Goal: Task Accomplishment & Management: Manage account settings

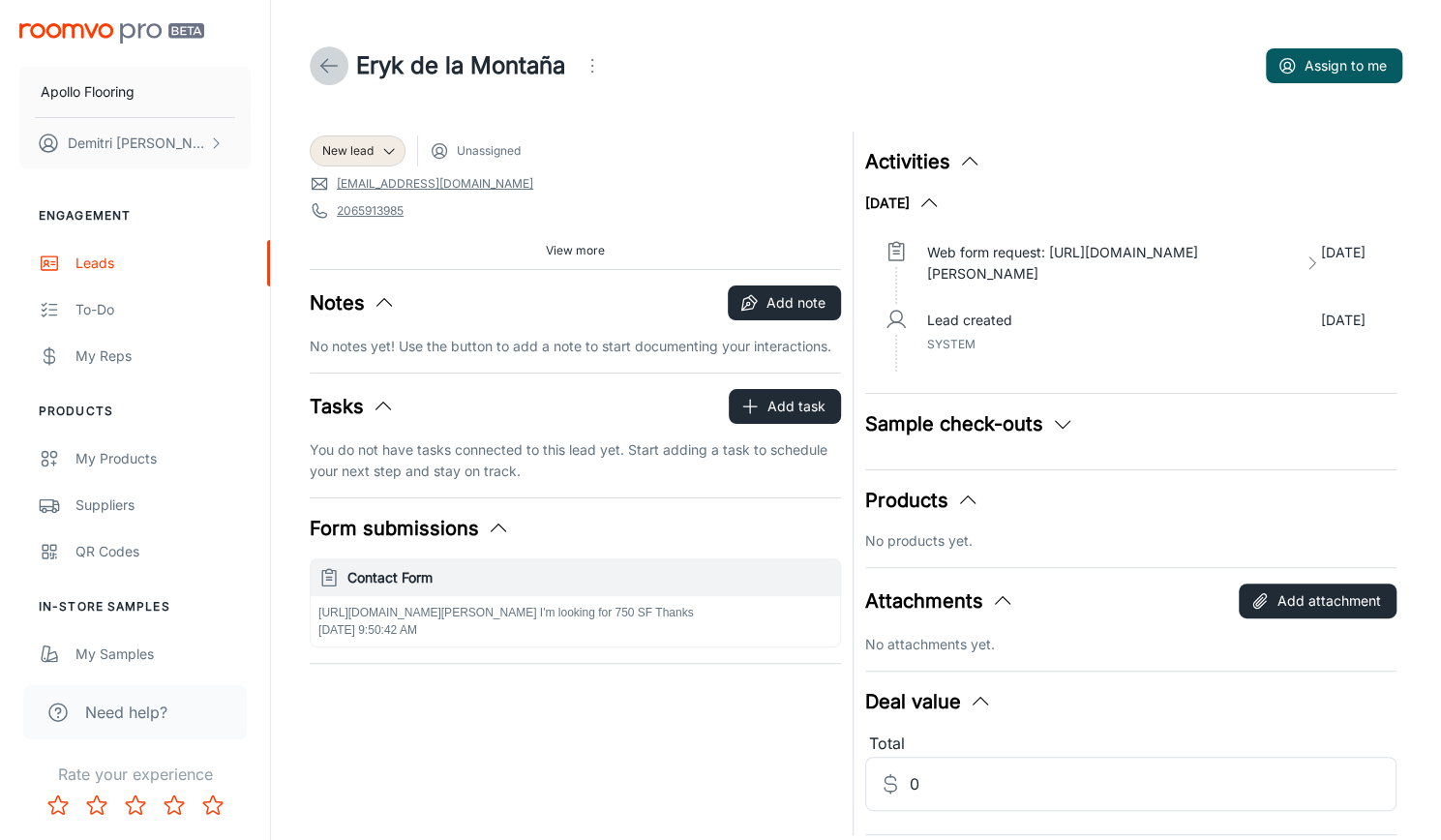
click at [326, 61] on icon at bounding box center [328, 65] width 23 height 23
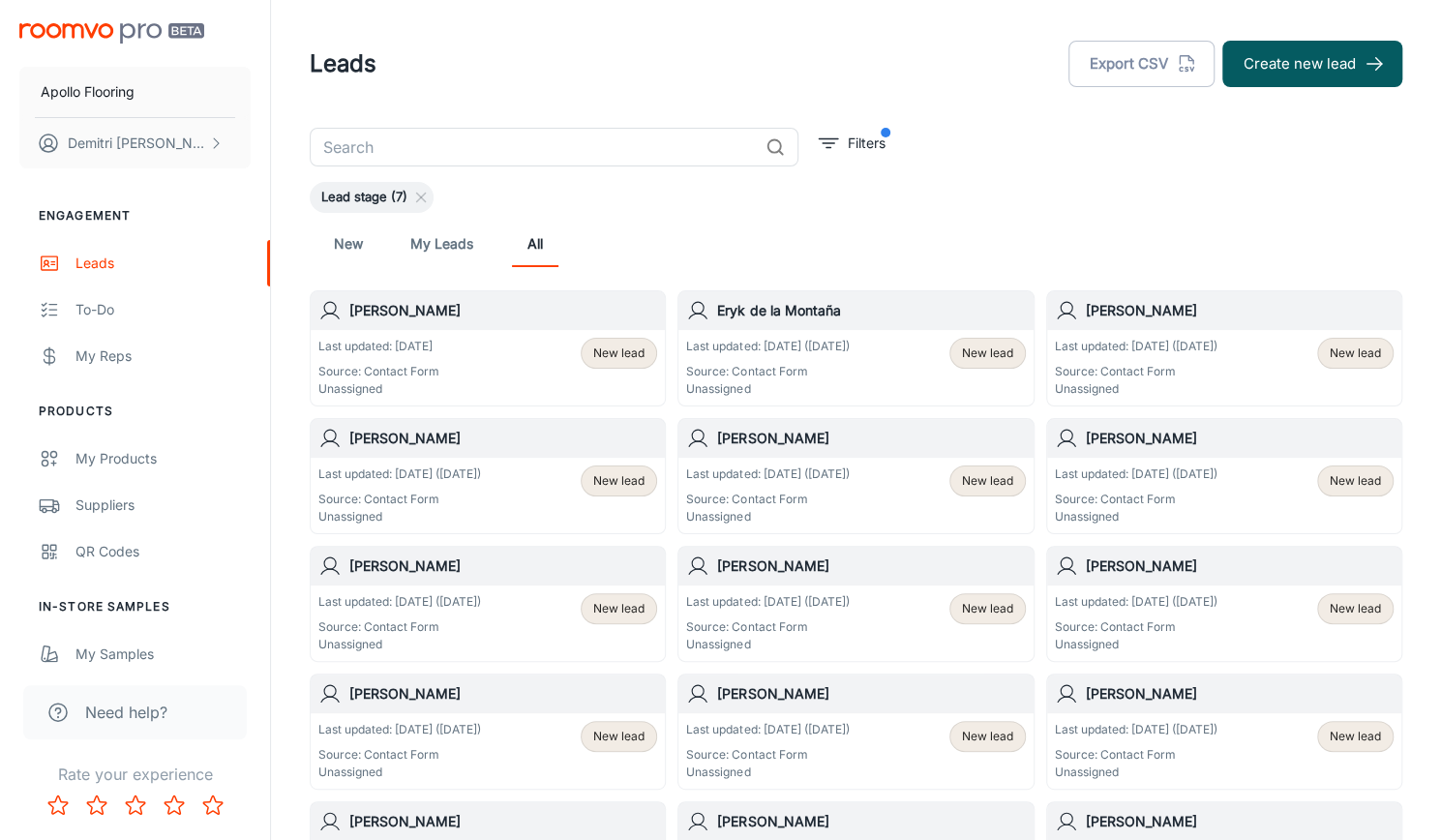
click at [1204, 363] on p "Source: Contact Form" at bounding box center [1137, 372] width 163 height 18
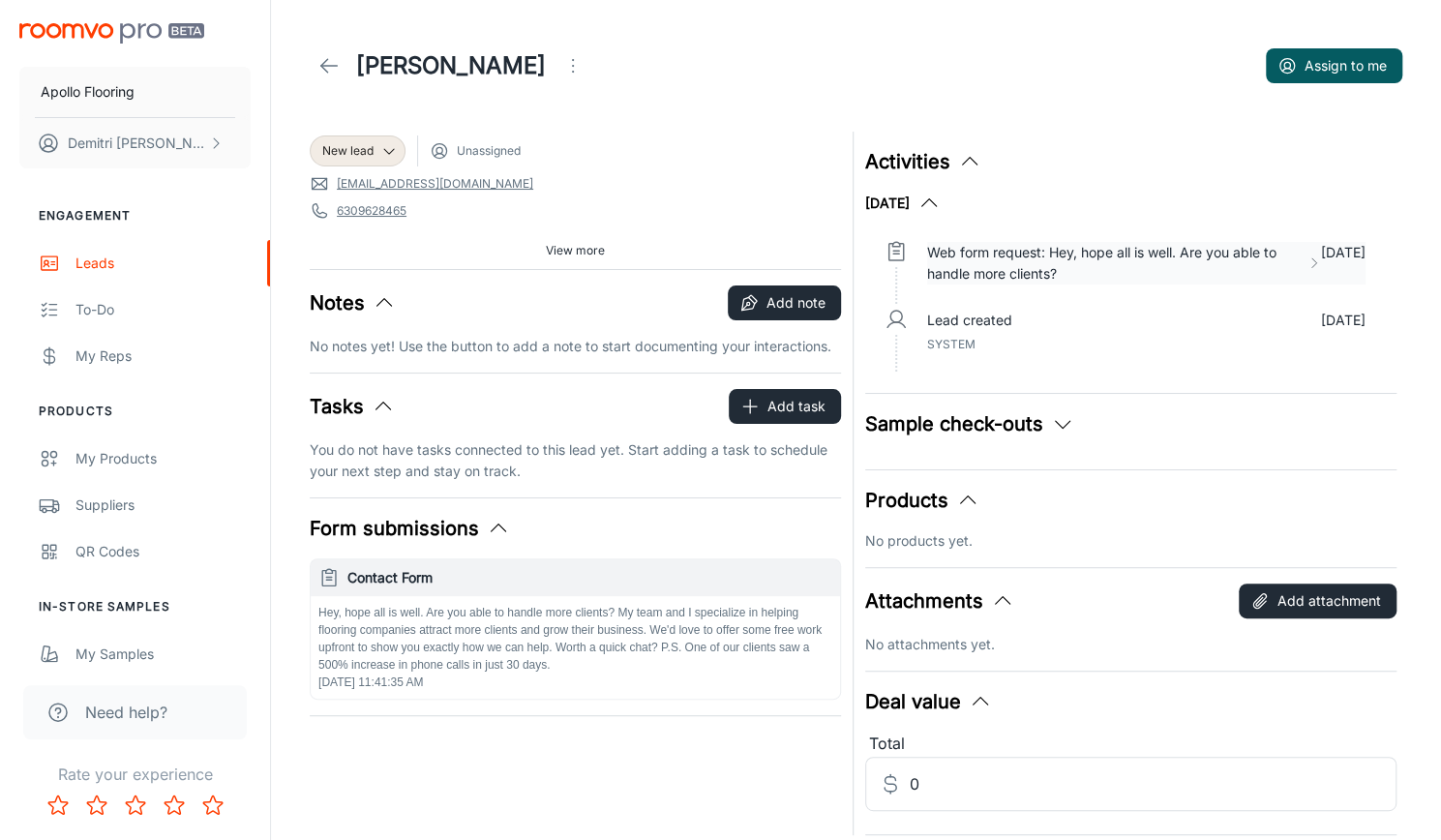
click at [1037, 259] on p "Web form request: Hey, hope all is well. Are you able to handle more clients?" at bounding box center [1113, 263] width 372 height 43
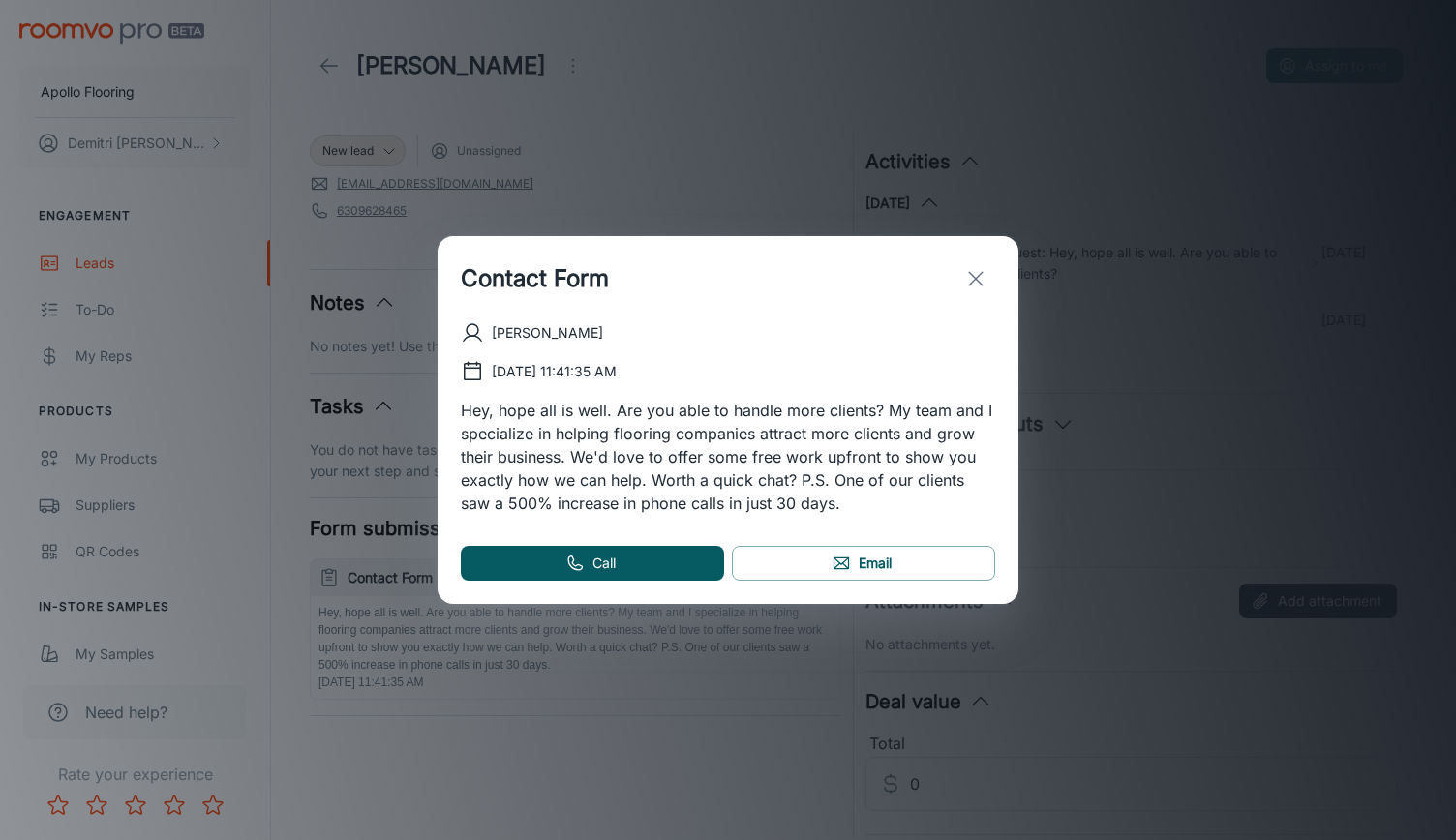
click at [968, 275] on icon "exit" at bounding box center [975, 278] width 23 height 23
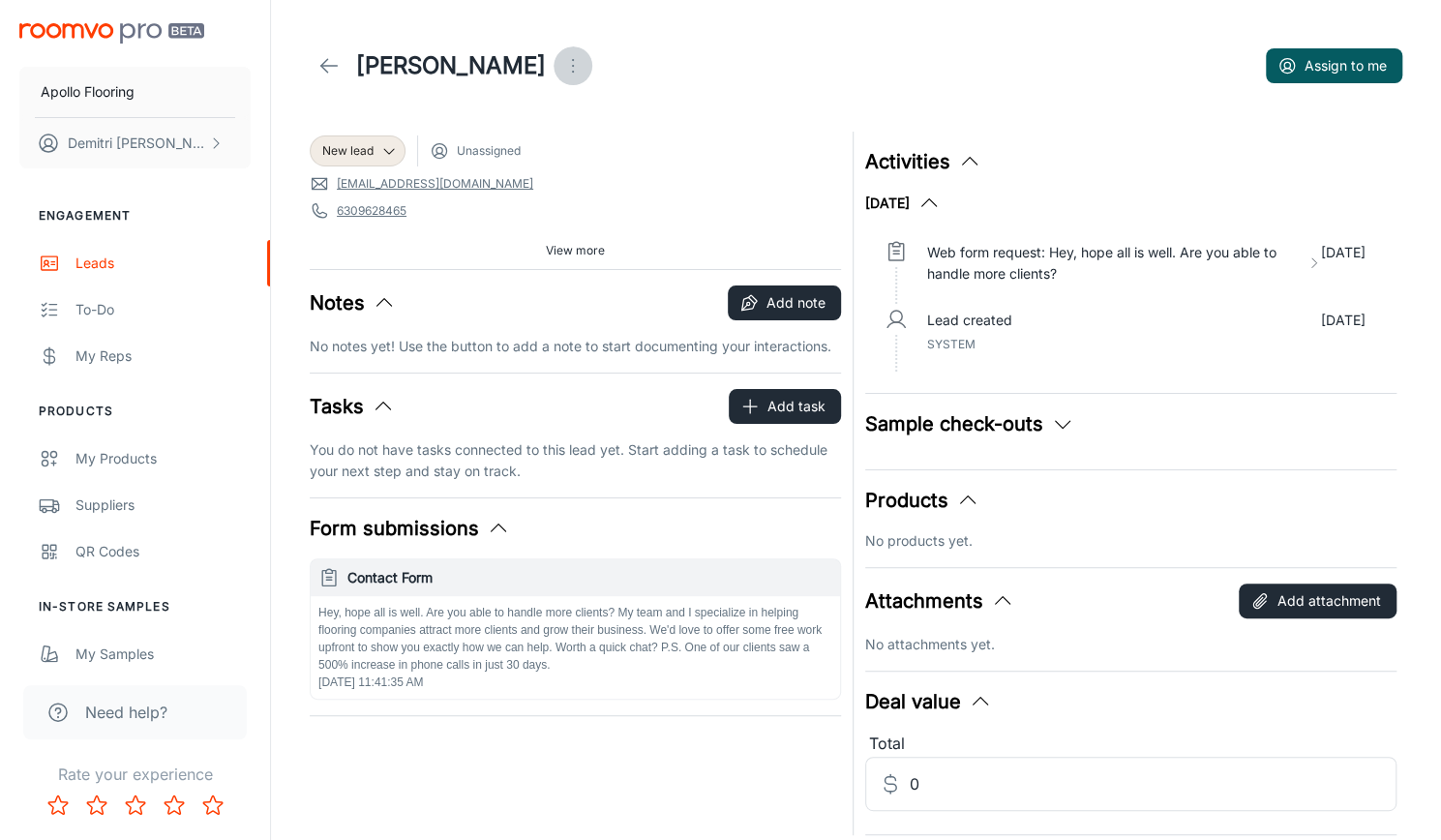
click at [561, 58] on icon "Open menu" at bounding box center [572, 65] width 23 height 23
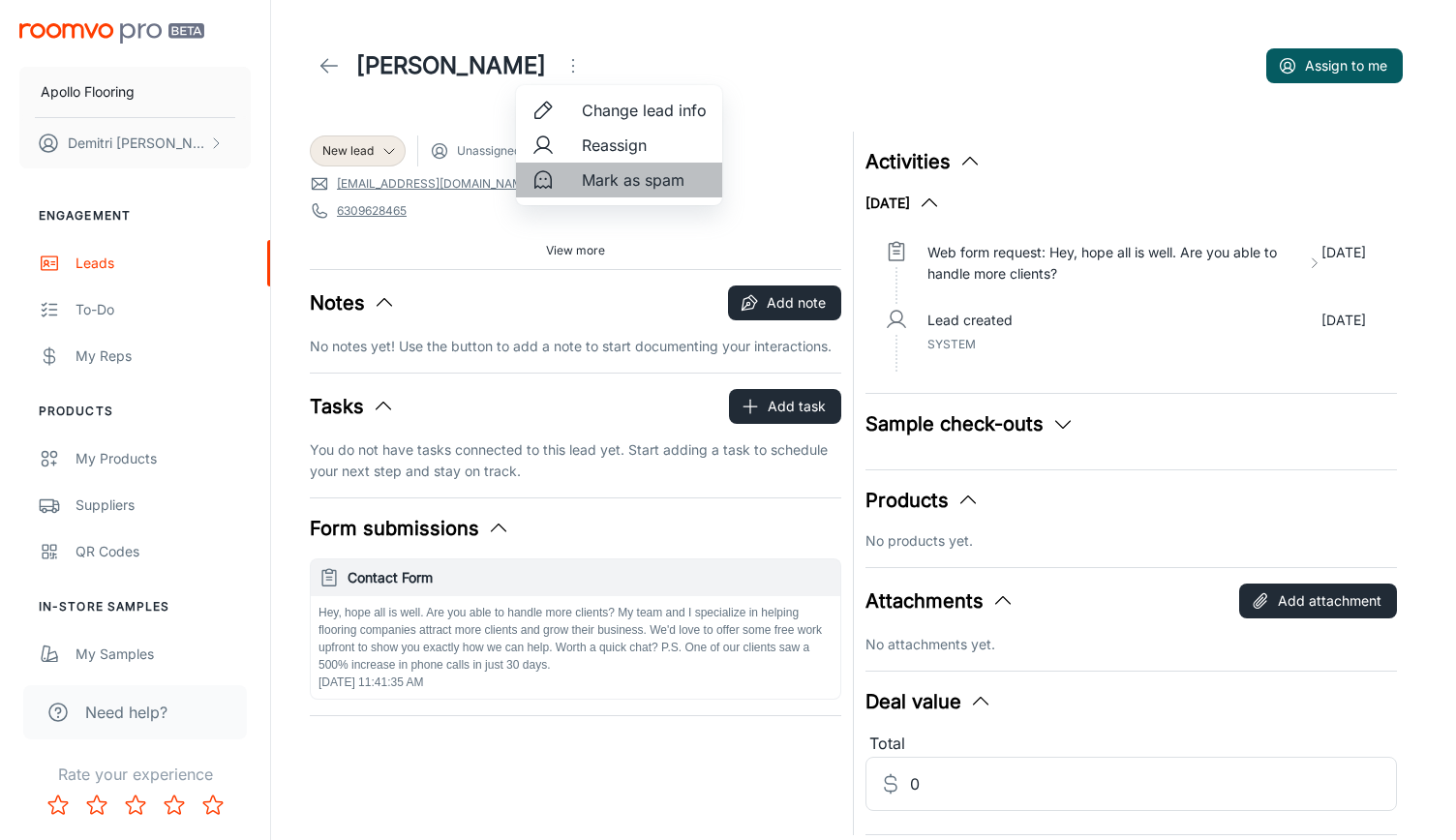
click at [639, 172] on span "Mark as spam" at bounding box center [644, 180] width 125 height 23
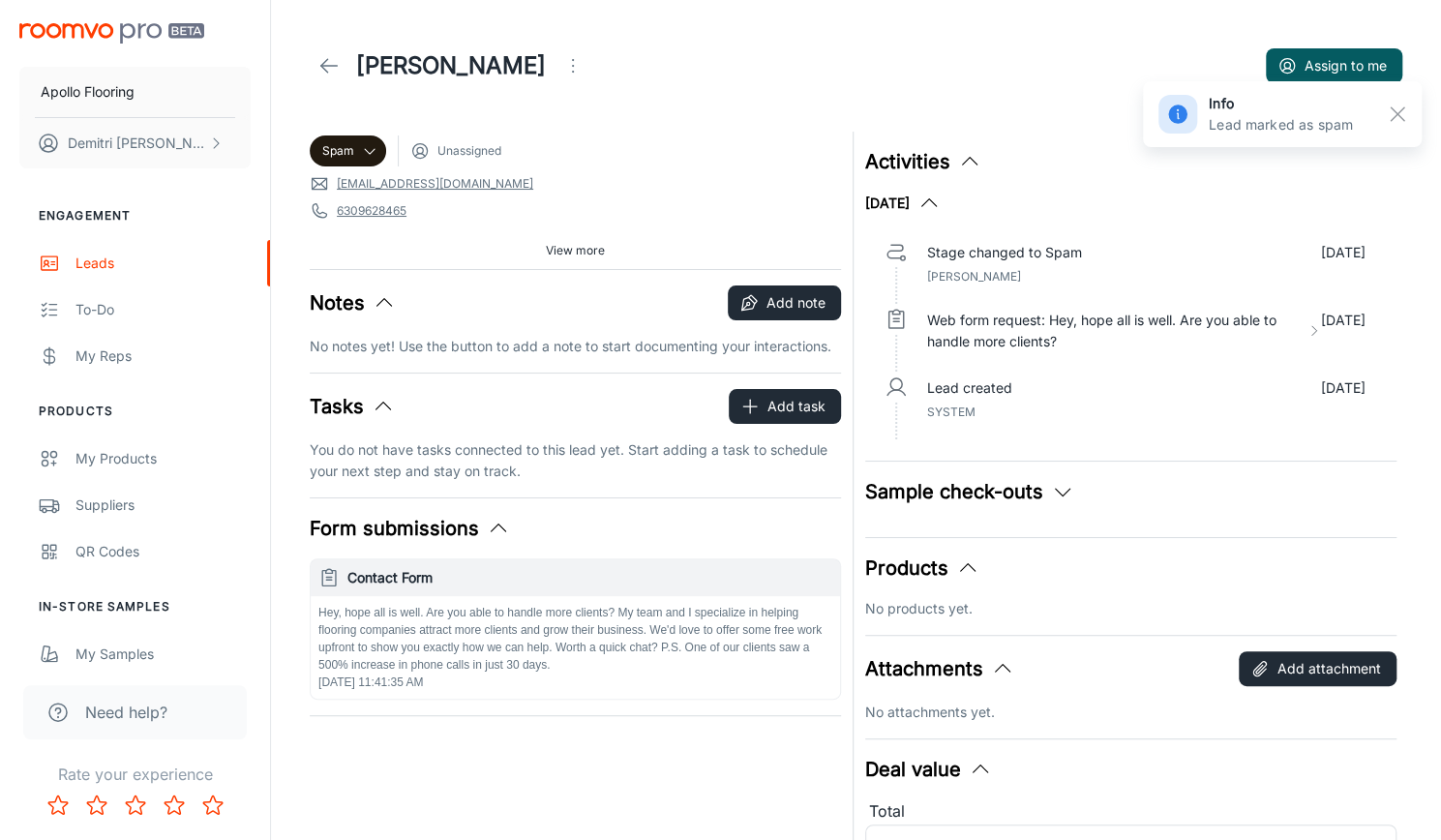
click at [339, 70] on icon at bounding box center [328, 65] width 23 height 23
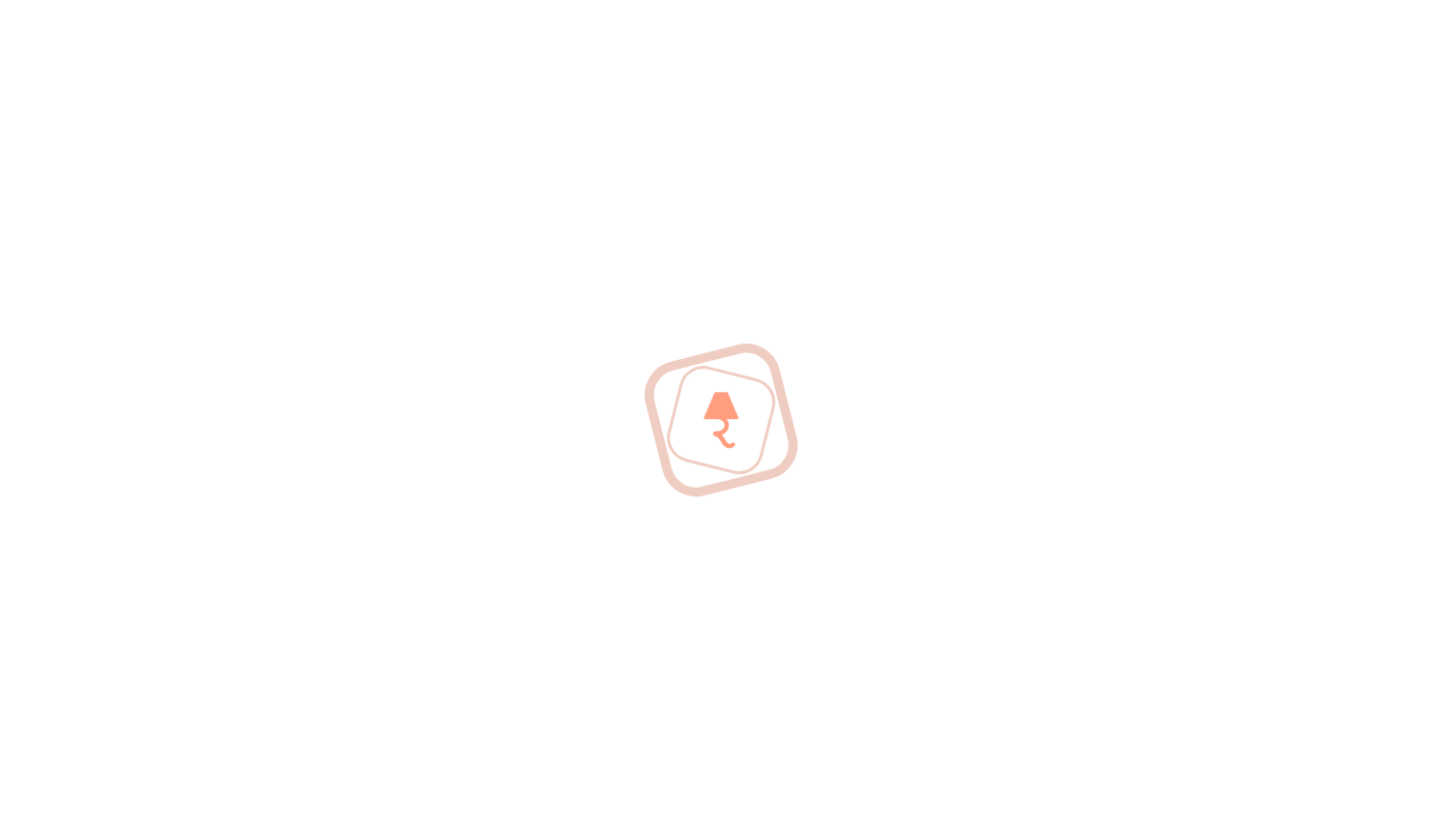
click at [339, 70] on div at bounding box center [720, 420] width 1441 height 840
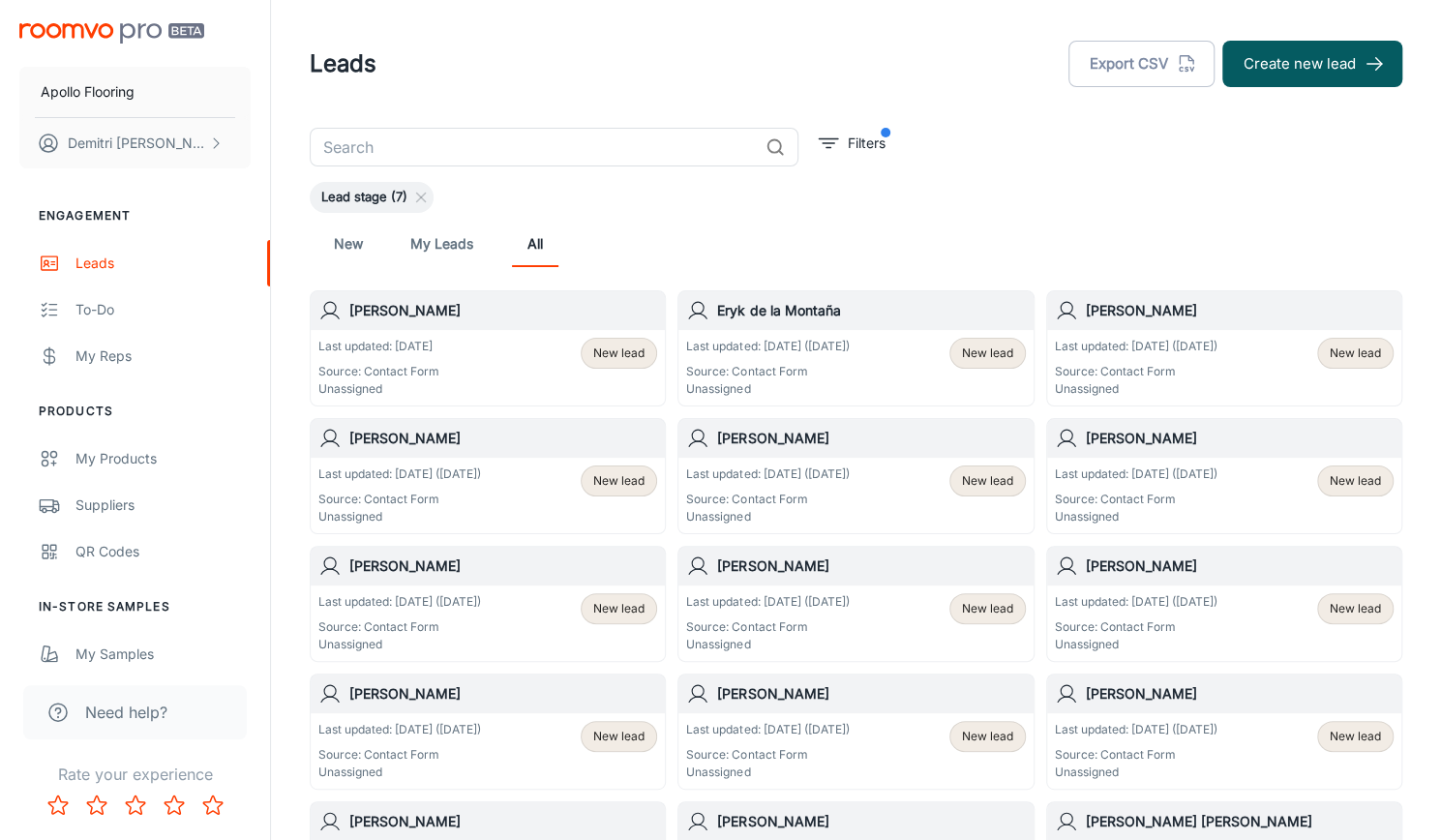
click at [1217, 377] on p "Source: Contact Form" at bounding box center [1137, 372] width 163 height 18
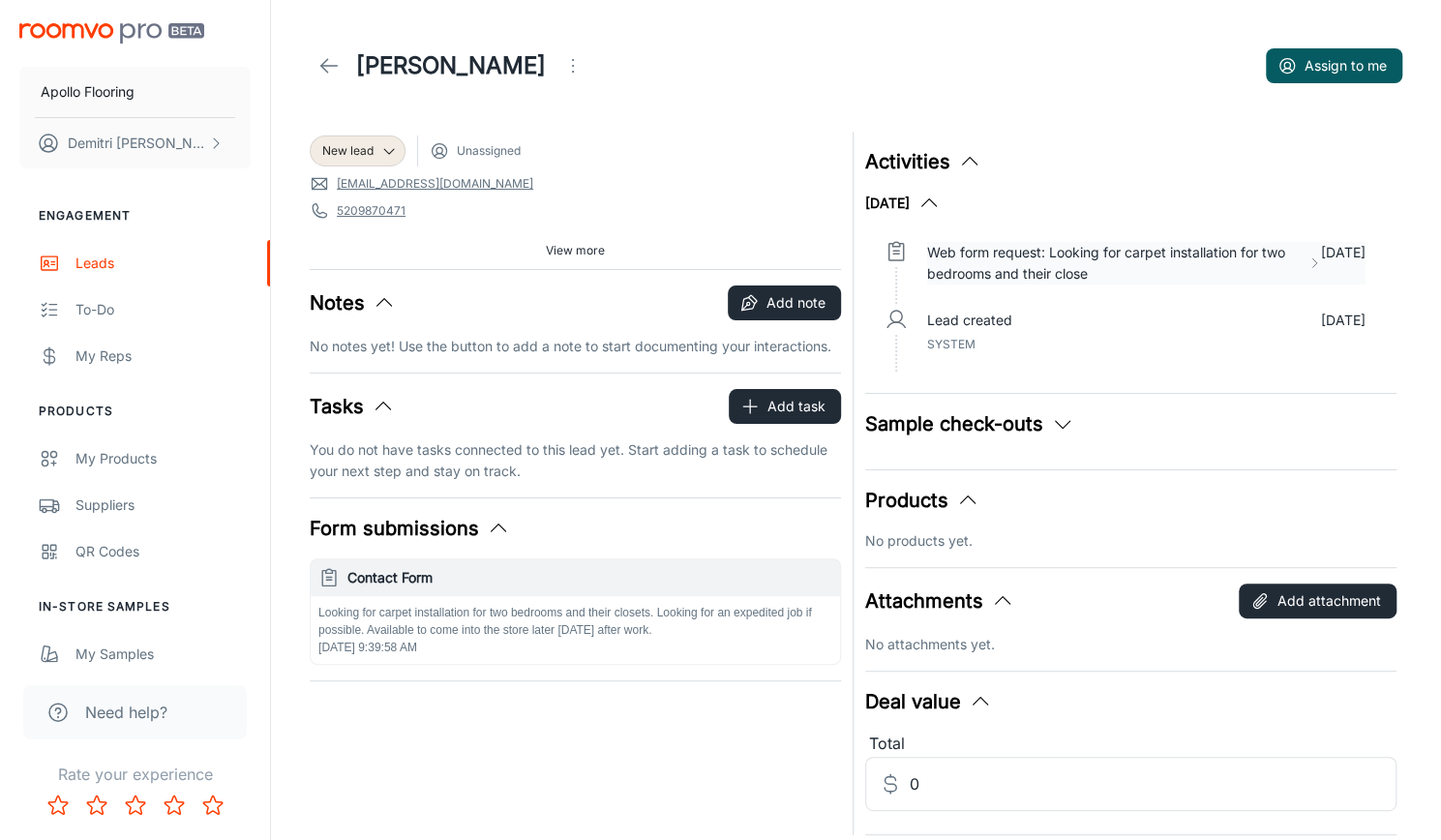
click at [1118, 255] on p "Web form request: Looking for carpet installation for two bedrooms and their cl…" at bounding box center [1114, 263] width 373 height 43
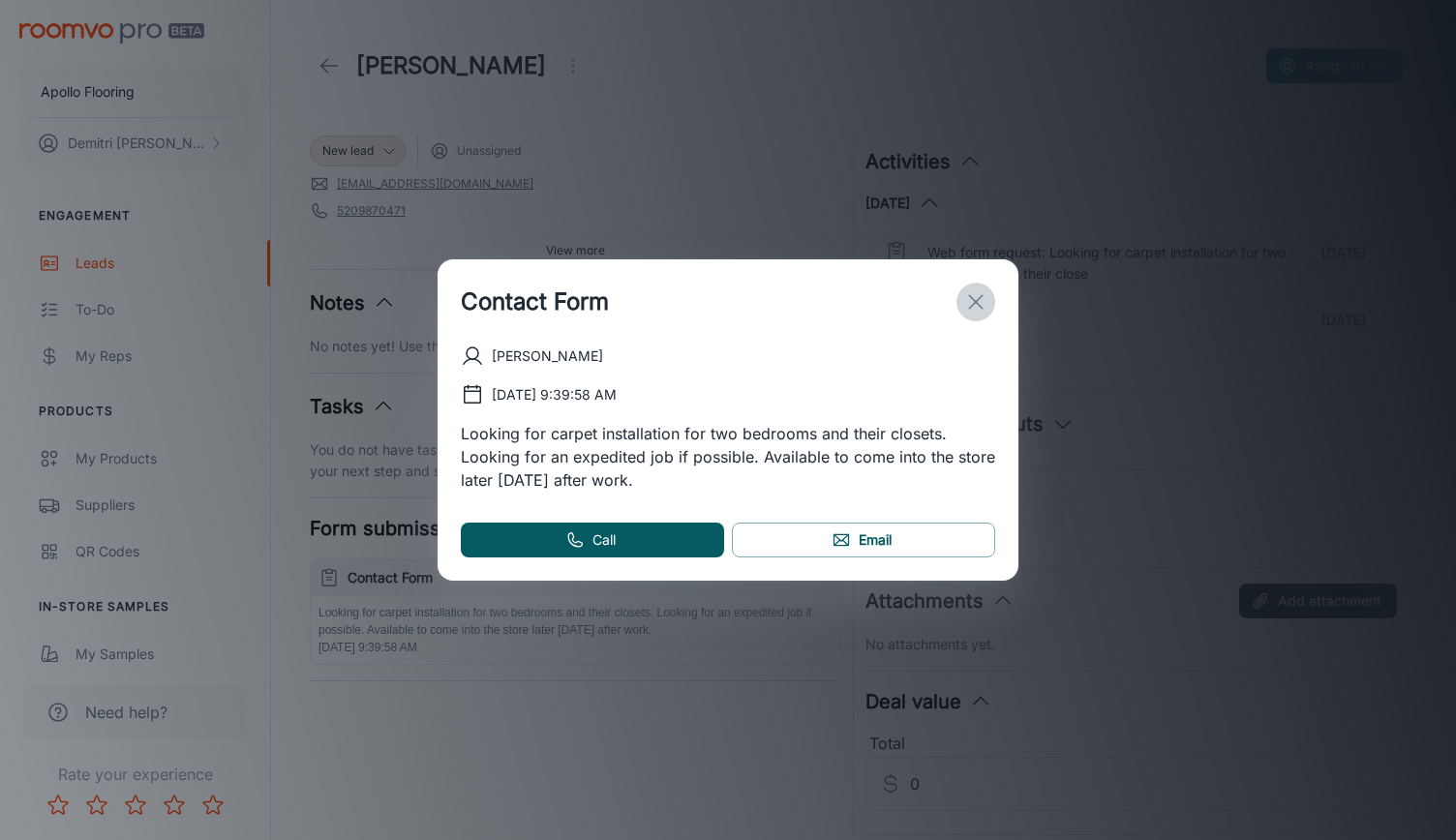
click at [965, 299] on icon "exit" at bounding box center [975, 301] width 23 height 23
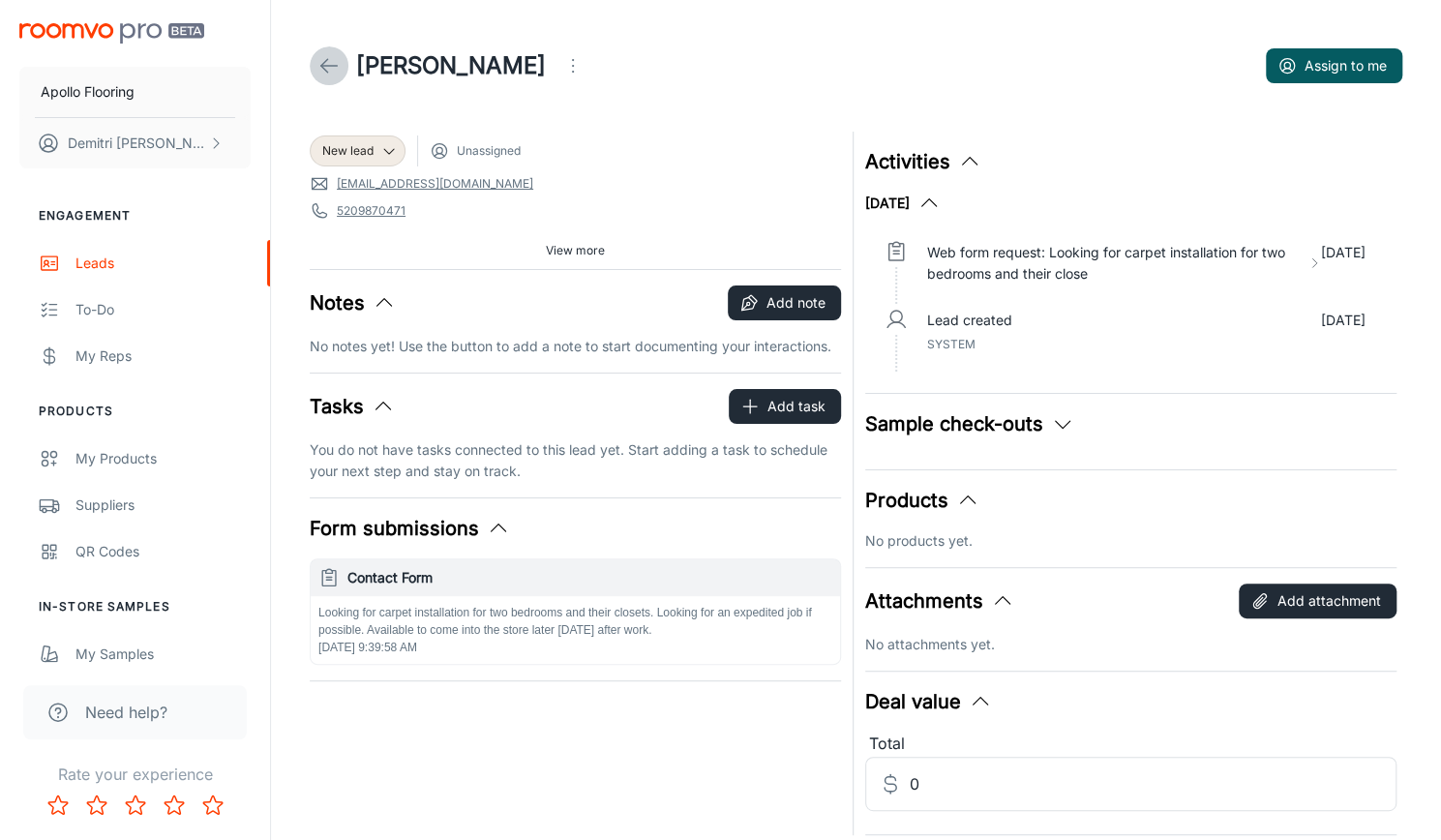
click at [330, 60] on icon at bounding box center [328, 65] width 23 height 23
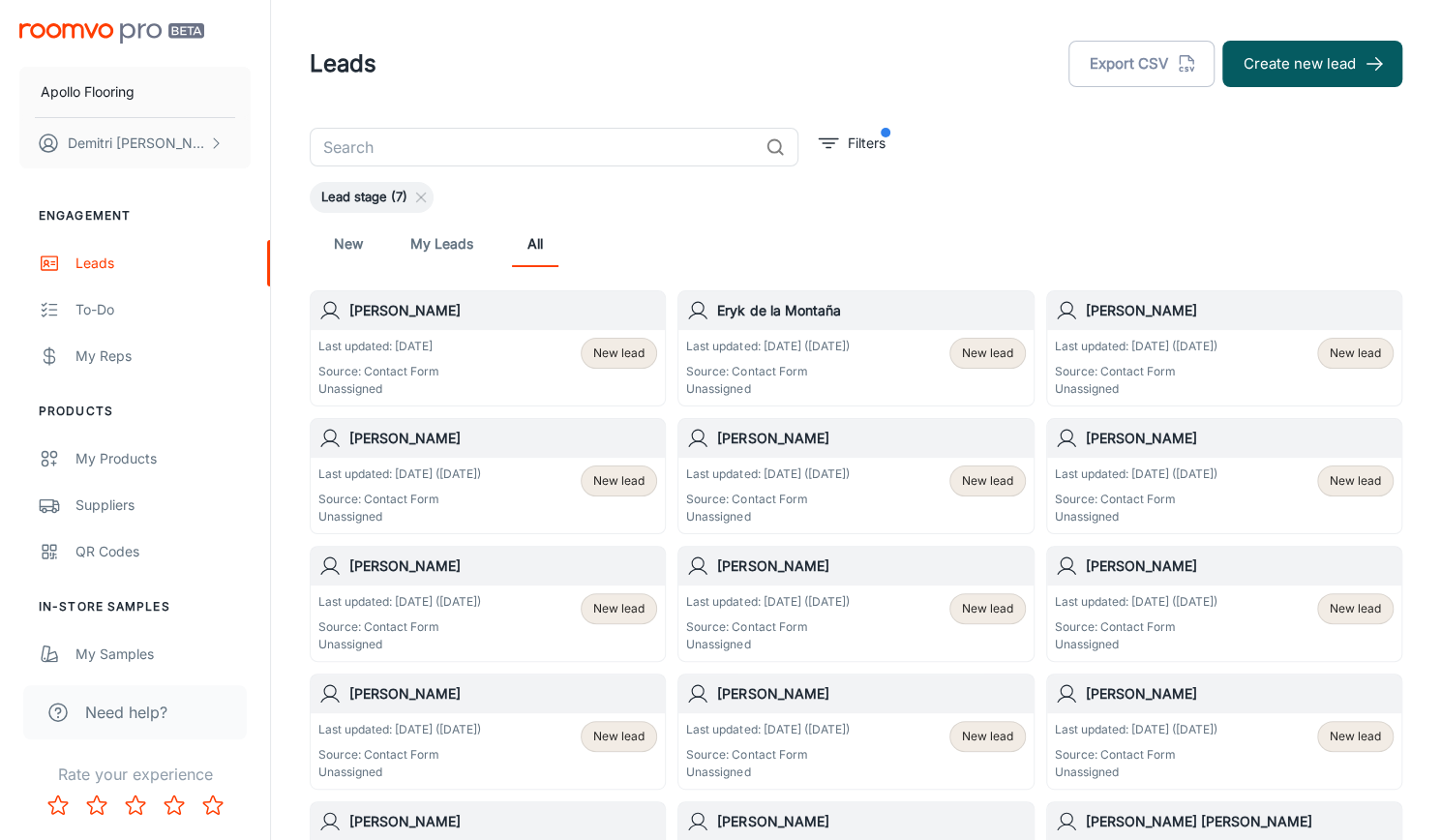
click at [517, 497] on div "Last updated: [DATE] ([DATE]) Source: Contact Form Unassigned New lead" at bounding box center [488, 495] width 339 height 60
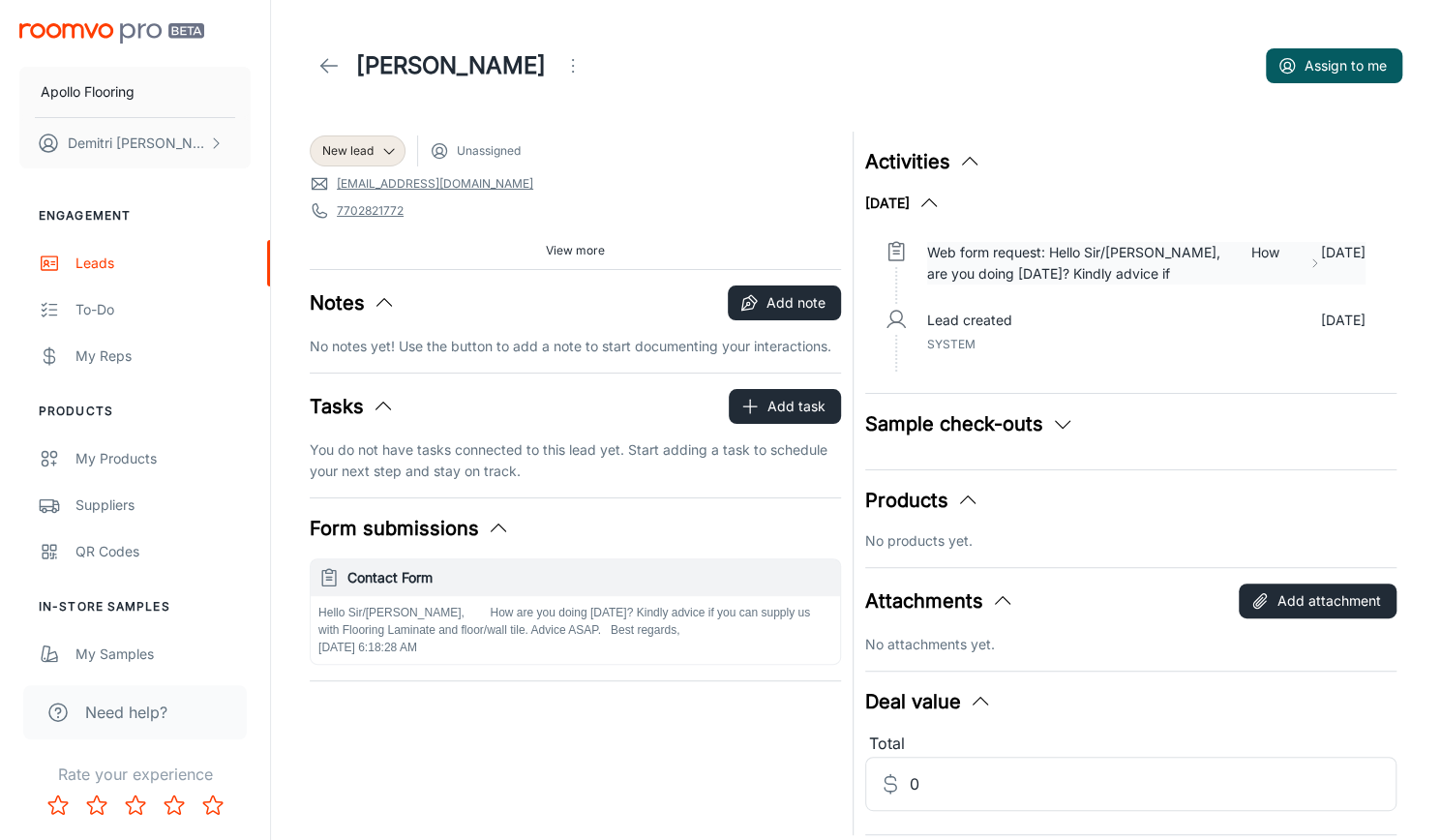
click at [1090, 259] on p "Web form request: Hello Sir/[PERSON_NAME], How are you doing [DATE]? Kindly adv…" at bounding box center [1115, 263] width 375 height 43
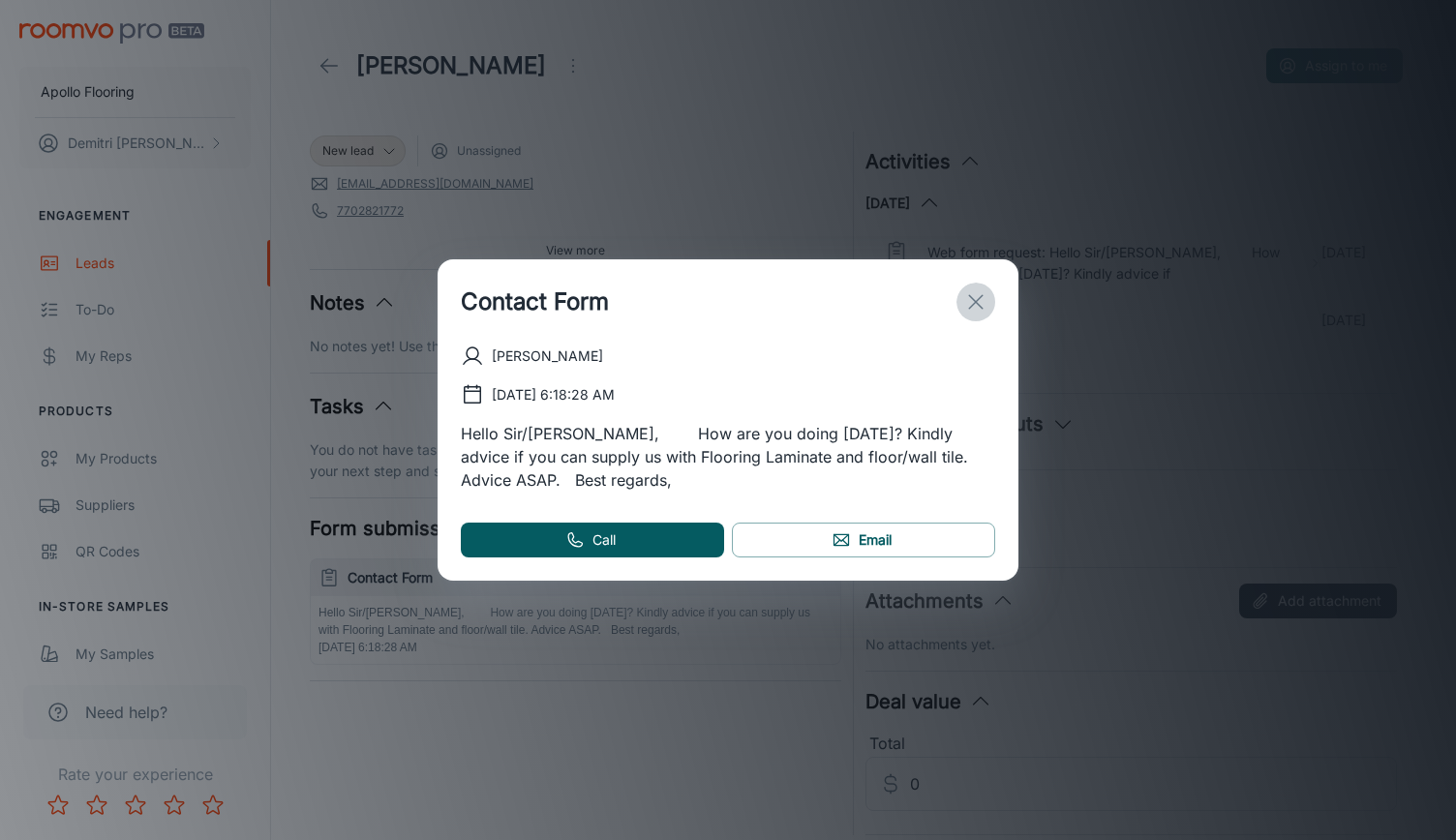
click at [979, 296] on icon "exit" at bounding box center [975, 301] width 23 height 23
